Goal: Book appointment/travel/reservation

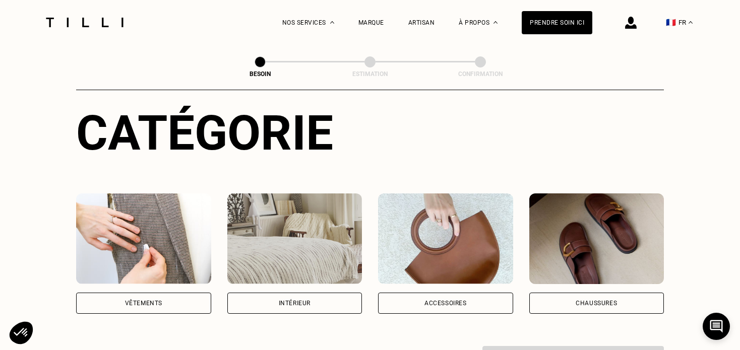
scroll to position [151, 0]
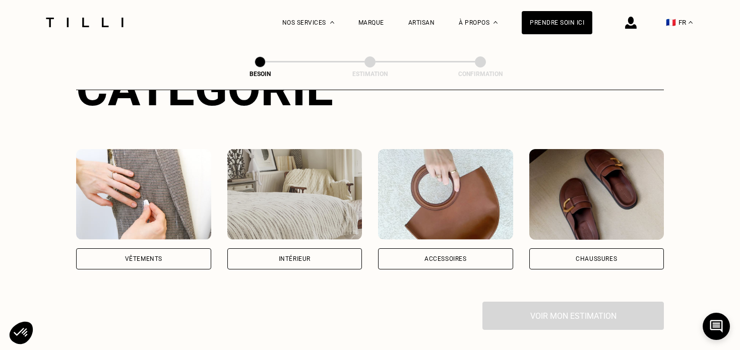
click at [173, 248] on div "Vêtements" at bounding box center [143, 258] width 135 height 21
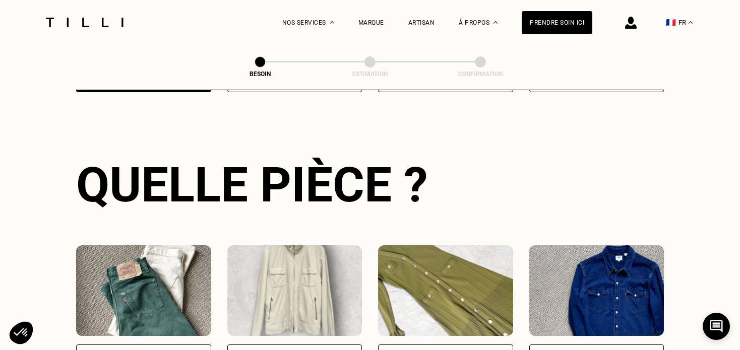
scroll to position [429, 0]
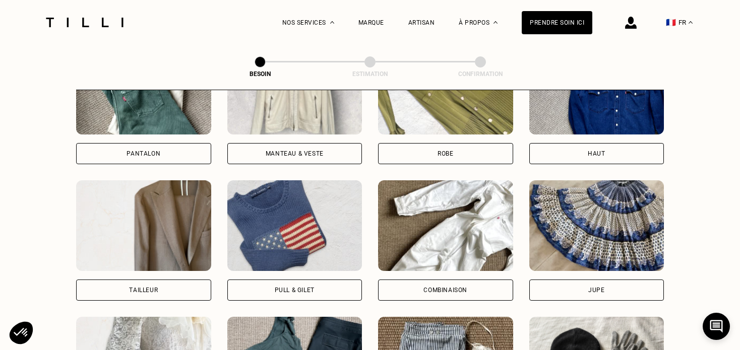
click at [572, 143] on div "Haut" at bounding box center [596, 153] width 135 height 21
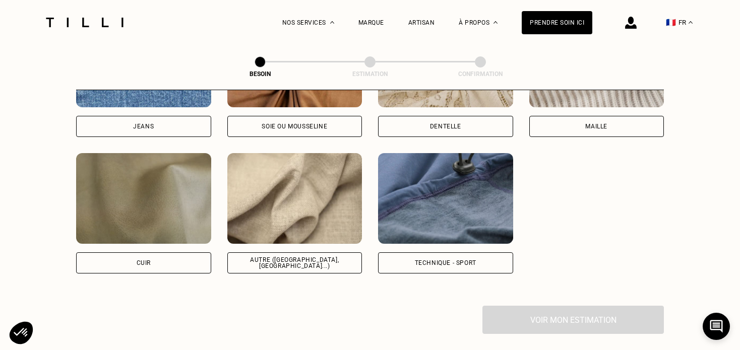
scroll to position [1178, 0]
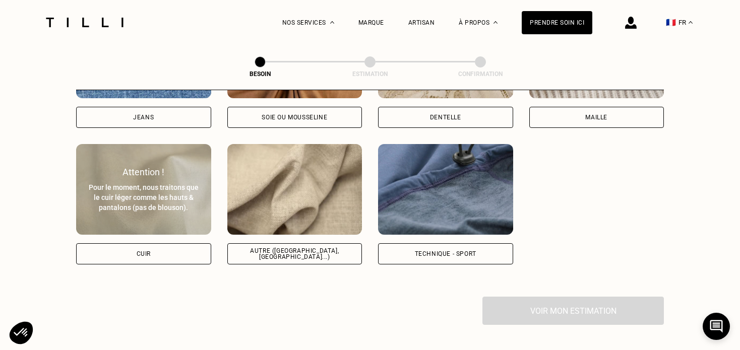
click at [151, 243] on div "Cuir" at bounding box center [143, 253] width 135 height 21
select select "FR"
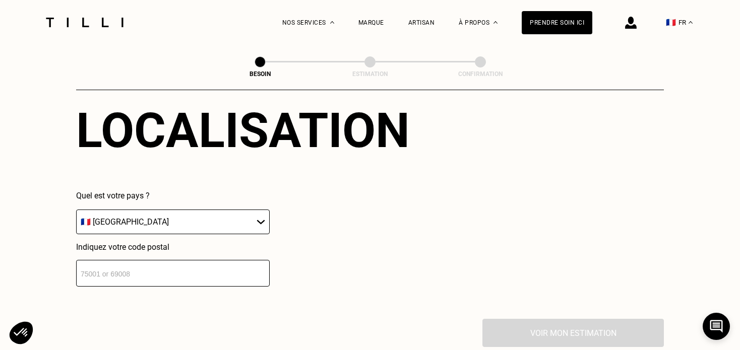
scroll to position [1404, 0]
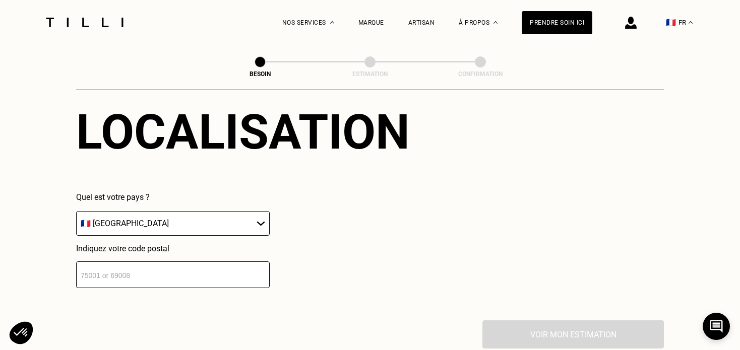
click at [251, 222] on select "🇩🇪 [GEOGRAPHIC_DATA] 🇦🇹 [GEOGRAPHIC_DATA] 🇧🇪 [GEOGRAPHIC_DATA] 🇧🇬 Bulgarie 🇨🇾 C…" at bounding box center [172, 223] width 193 height 25
click at [172, 272] on input "number" at bounding box center [172, 274] width 193 height 27
type input "75008"
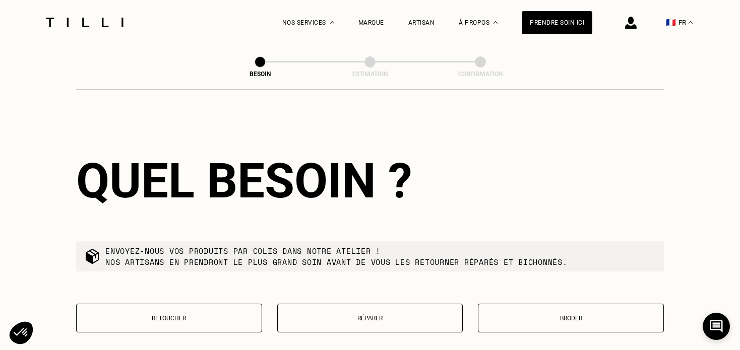
scroll to position [1604, 0]
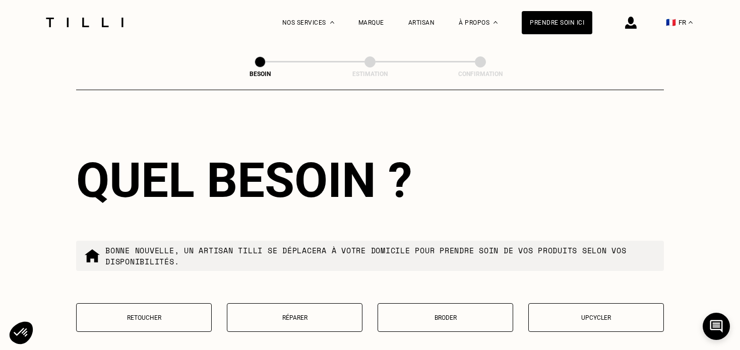
click at [302, 307] on button "Réparer" at bounding box center [295, 317] width 136 height 29
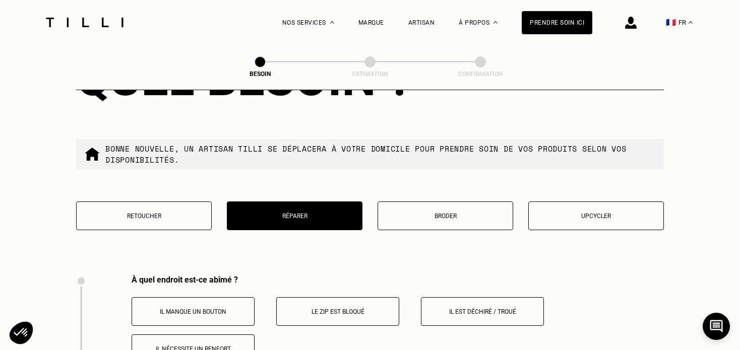
scroll to position [1611, 0]
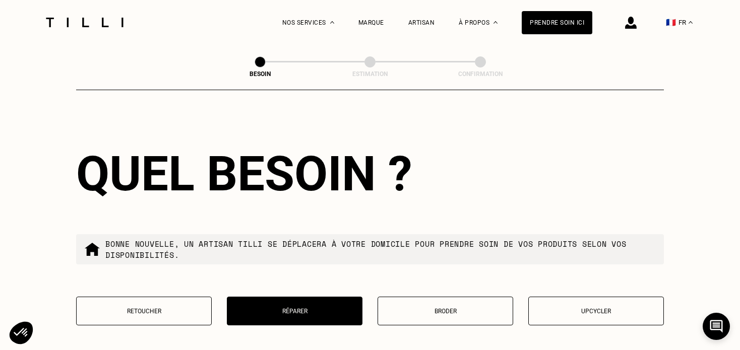
click at [182, 308] on p "Retoucher" at bounding box center [144, 311] width 124 height 7
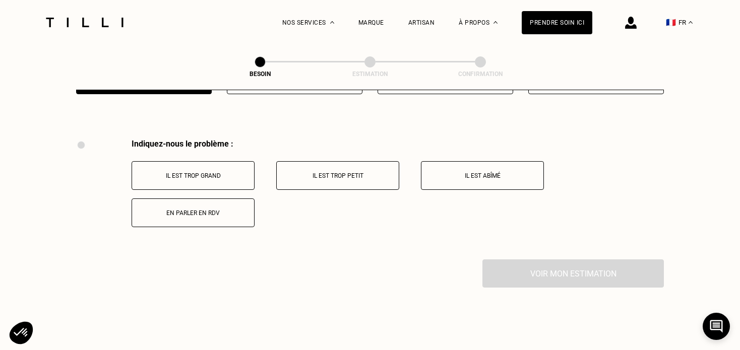
scroll to position [1863, 0]
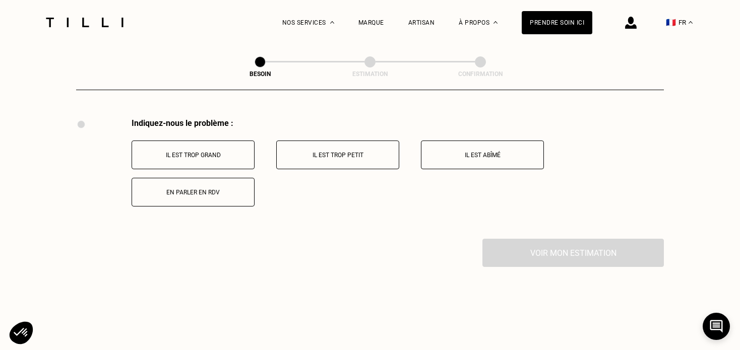
click at [221, 191] on button "En parler en RDV" at bounding box center [192, 192] width 123 height 29
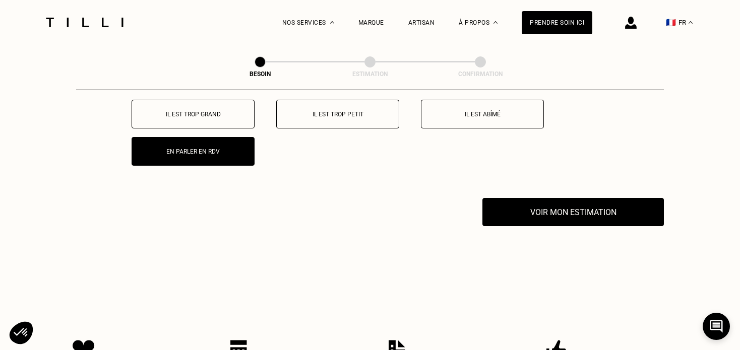
scroll to position [1983, 0]
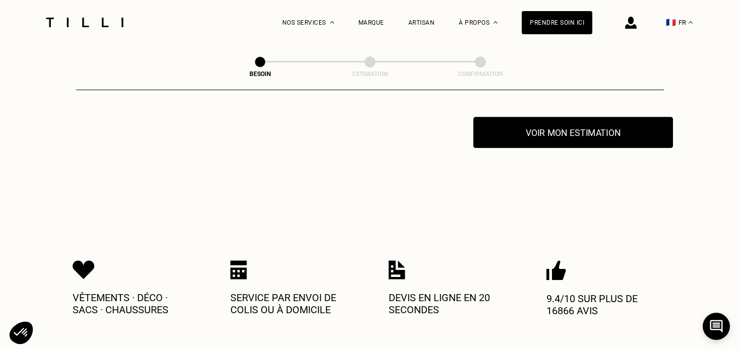
click at [548, 128] on button "Voir mon estimation" at bounding box center [573, 132] width 200 height 31
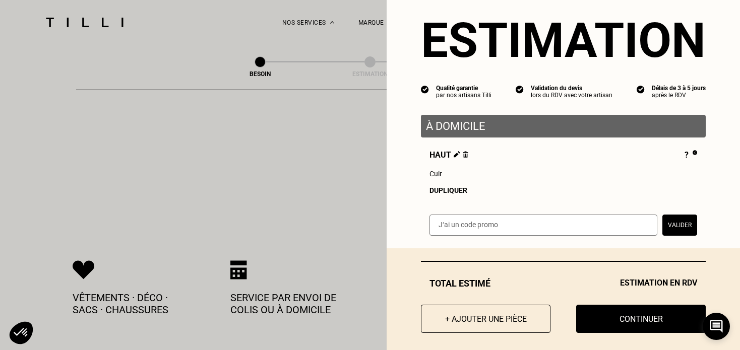
scroll to position [31, 0]
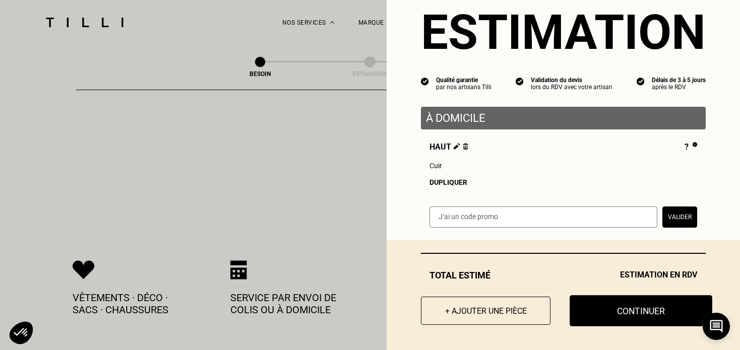
click at [600, 315] on button "Continuer" at bounding box center [640, 310] width 143 height 31
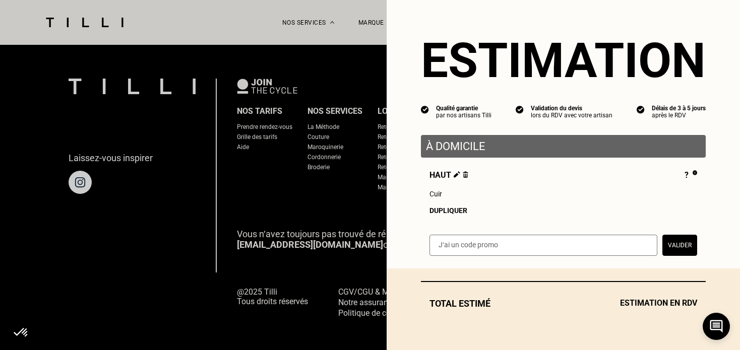
scroll to position [3, 0]
select select "FR"
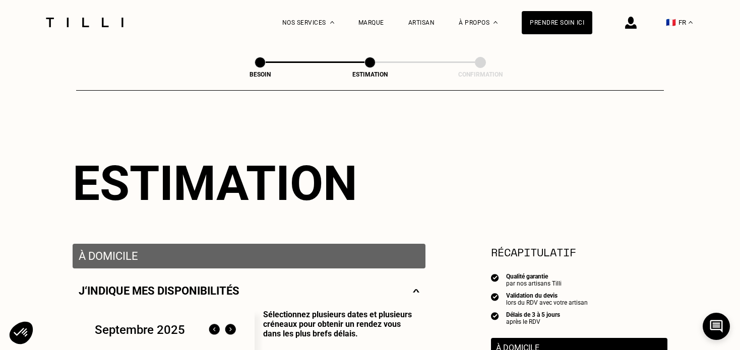
click at [113, 253] on p "À domicile" at bounding box center [249, 256] width 341 height 13
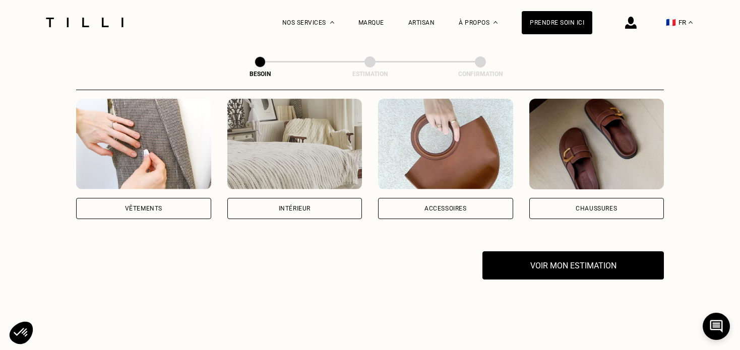
scroll to position [403, 0]
